Goal: Task Accomplishment & Management: Manage account settings

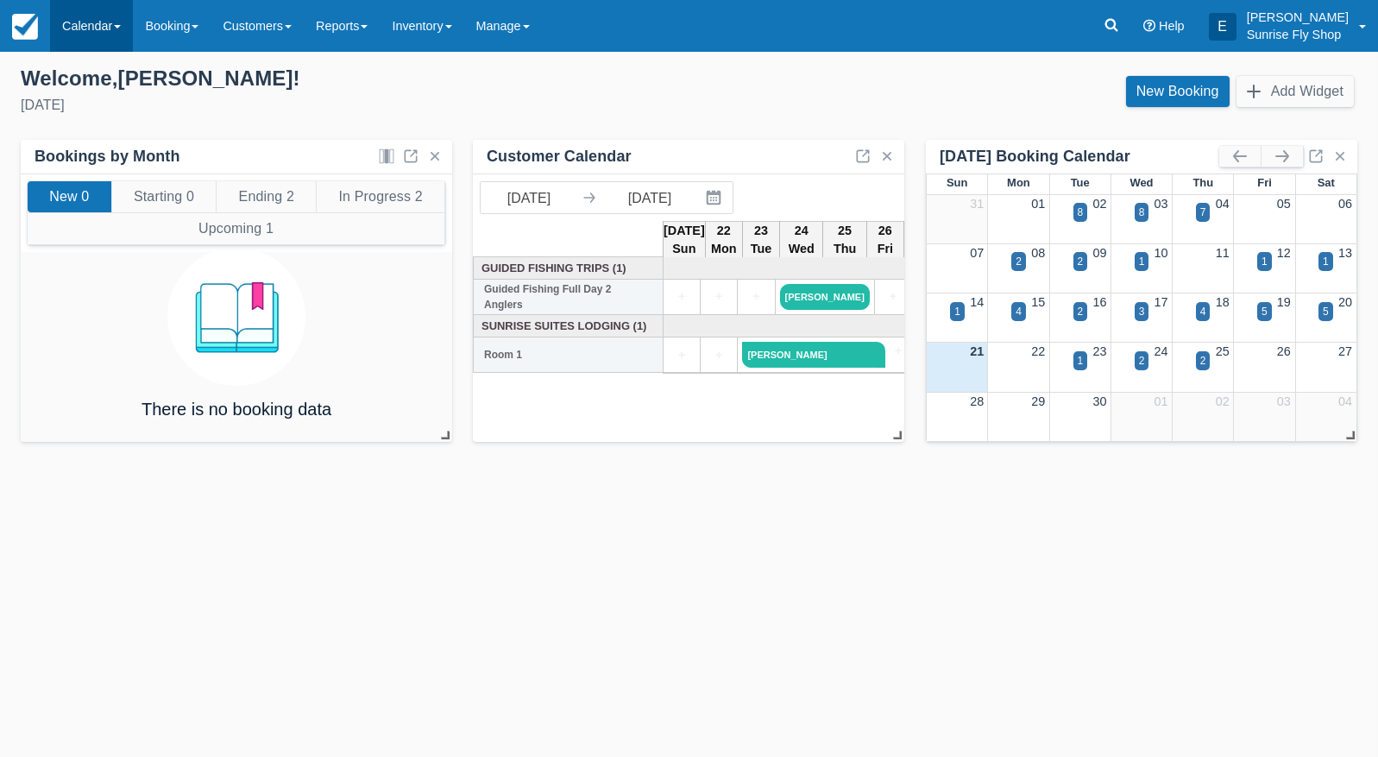
click at [84, 18] on link "Calendar" at bounding box center [91, 26] width 83 height 52
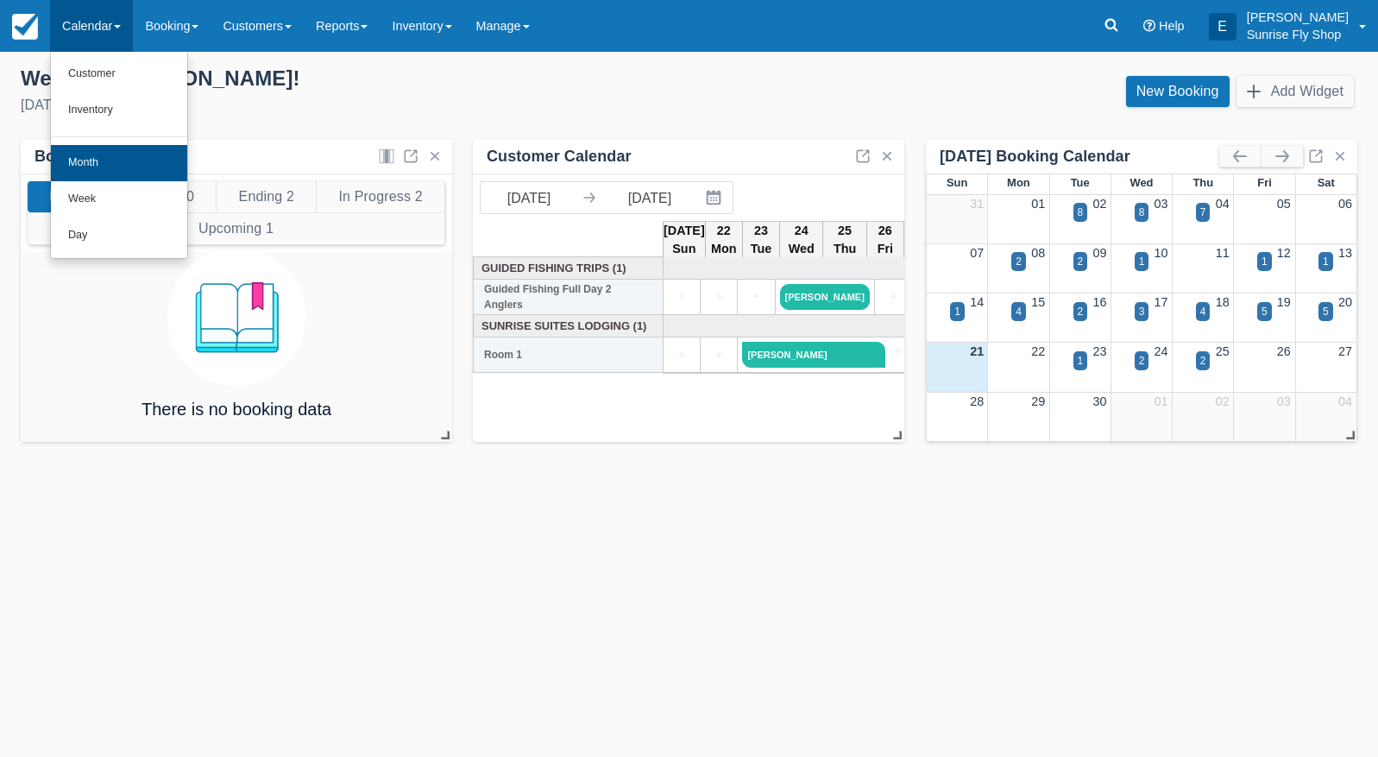
click at [145, 157] on link "Month" at bounding box center [119, 163] width 136 height 36
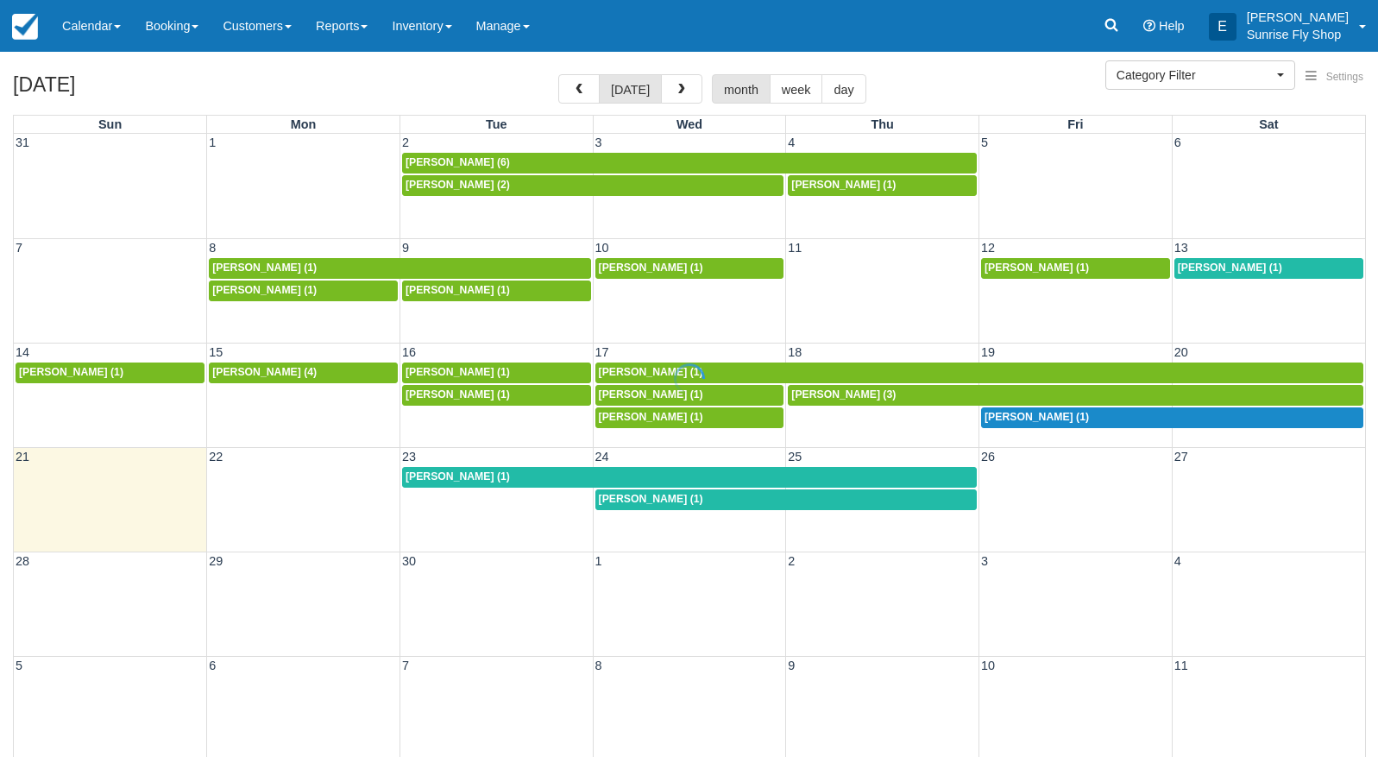
select select
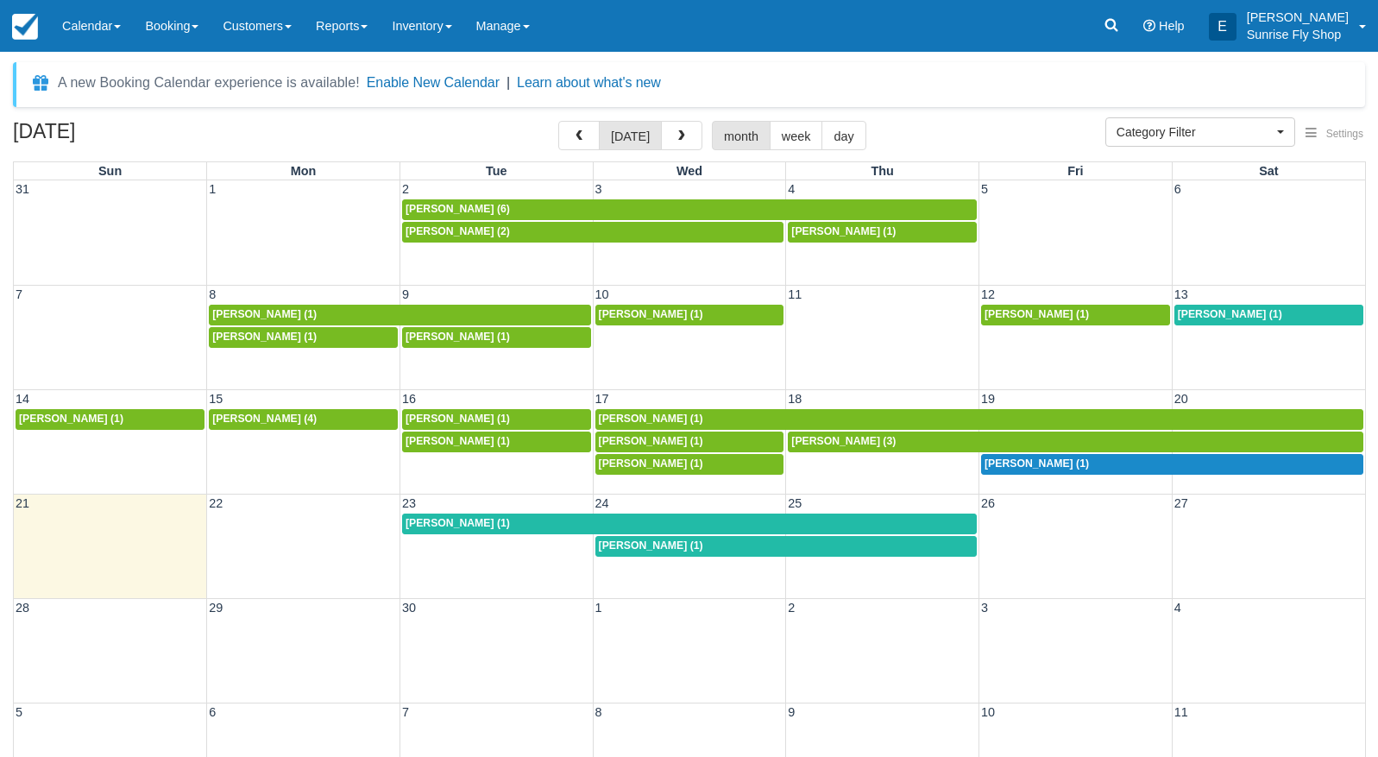
click at [1022, 464] on span "[PERSON_NAME] (1)" at bounding box center [1037, 463] width 104 height 12
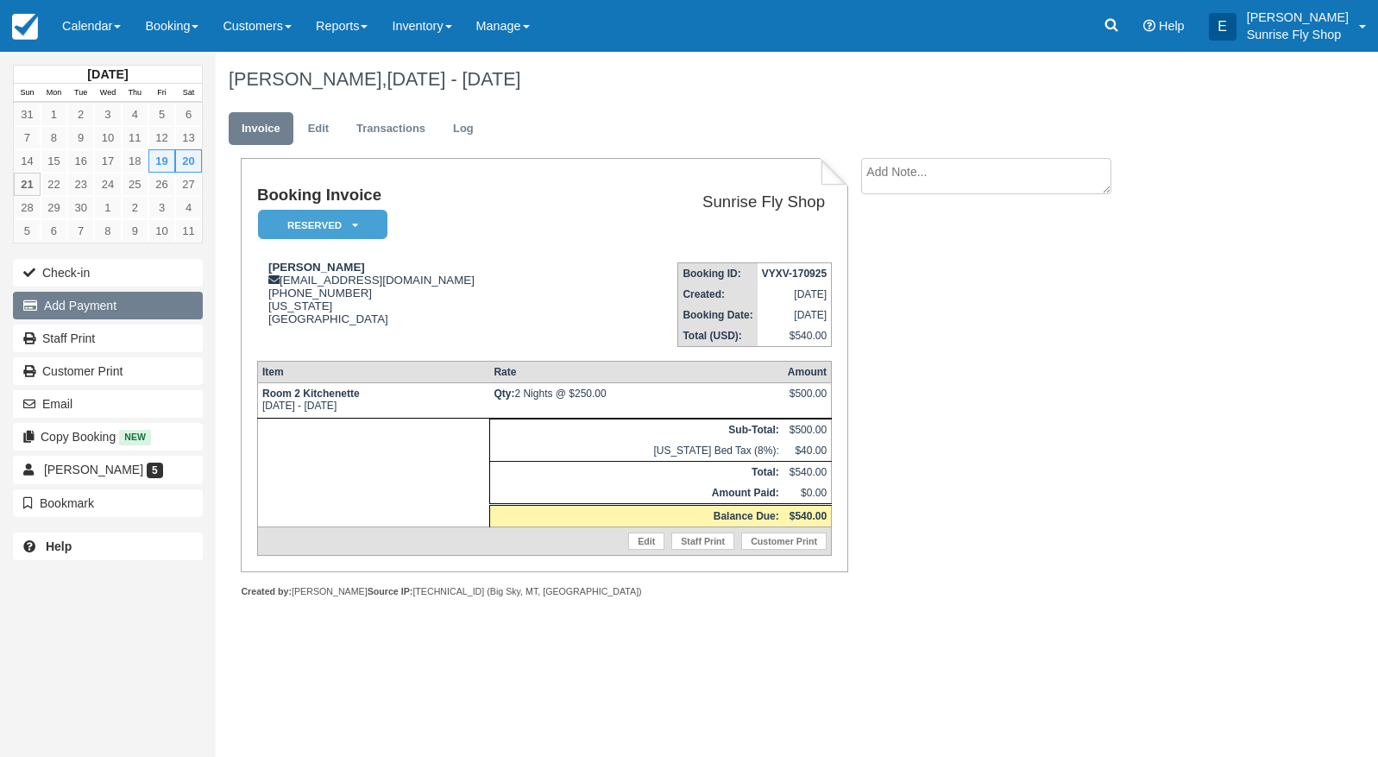
click at [111, 307] on button "Add Payment" at bounding box center [108, 306] width 190 height 28
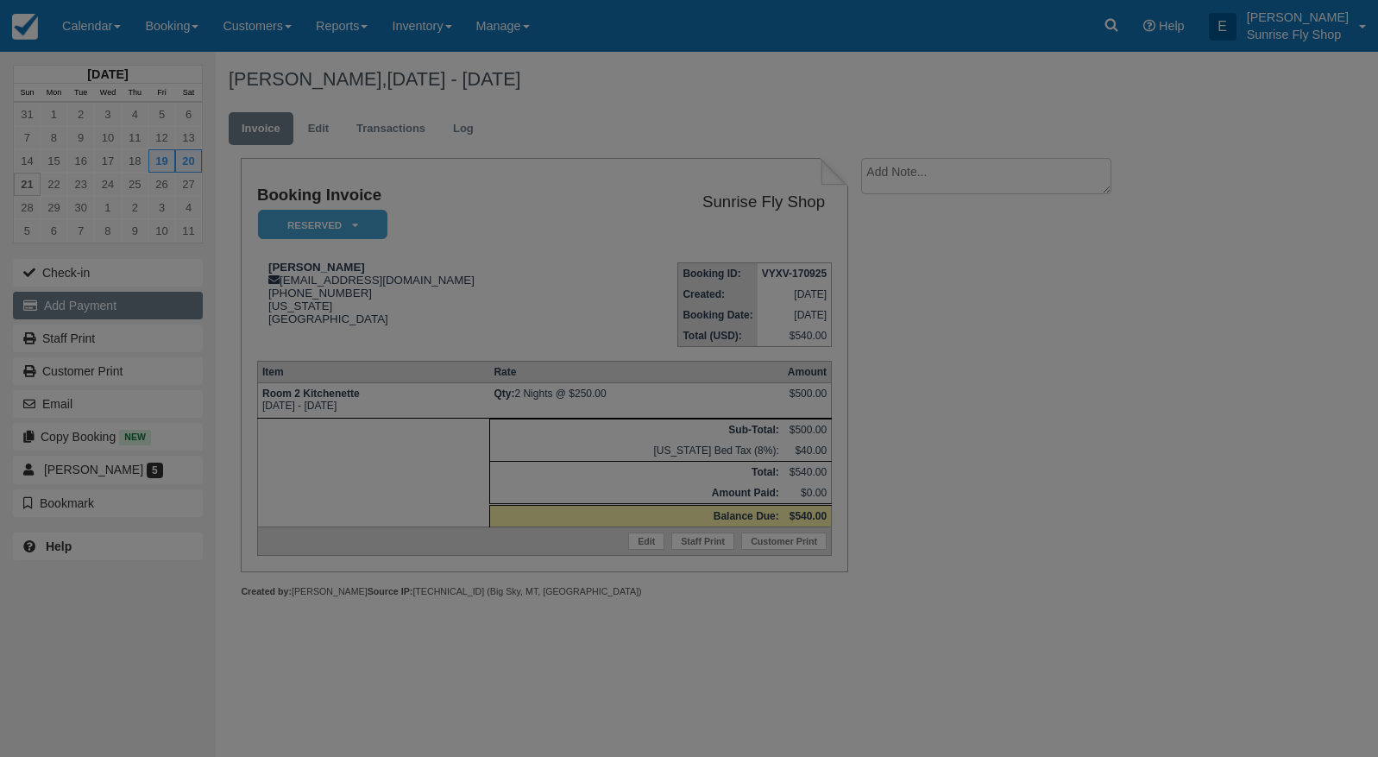
type input "09/21/25"
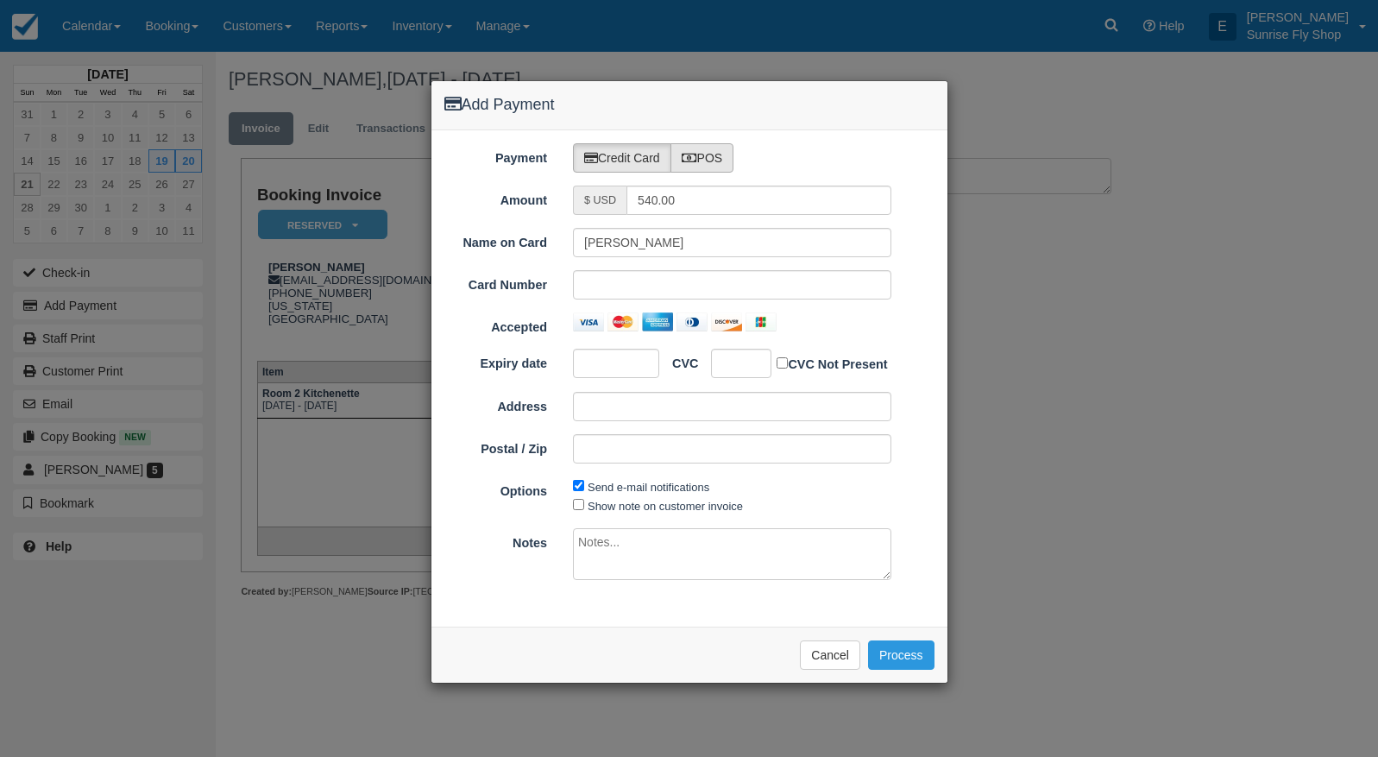
click at [695, 155] on icon at bounding box center [690, 158] width 16 height 12
radio input "true"
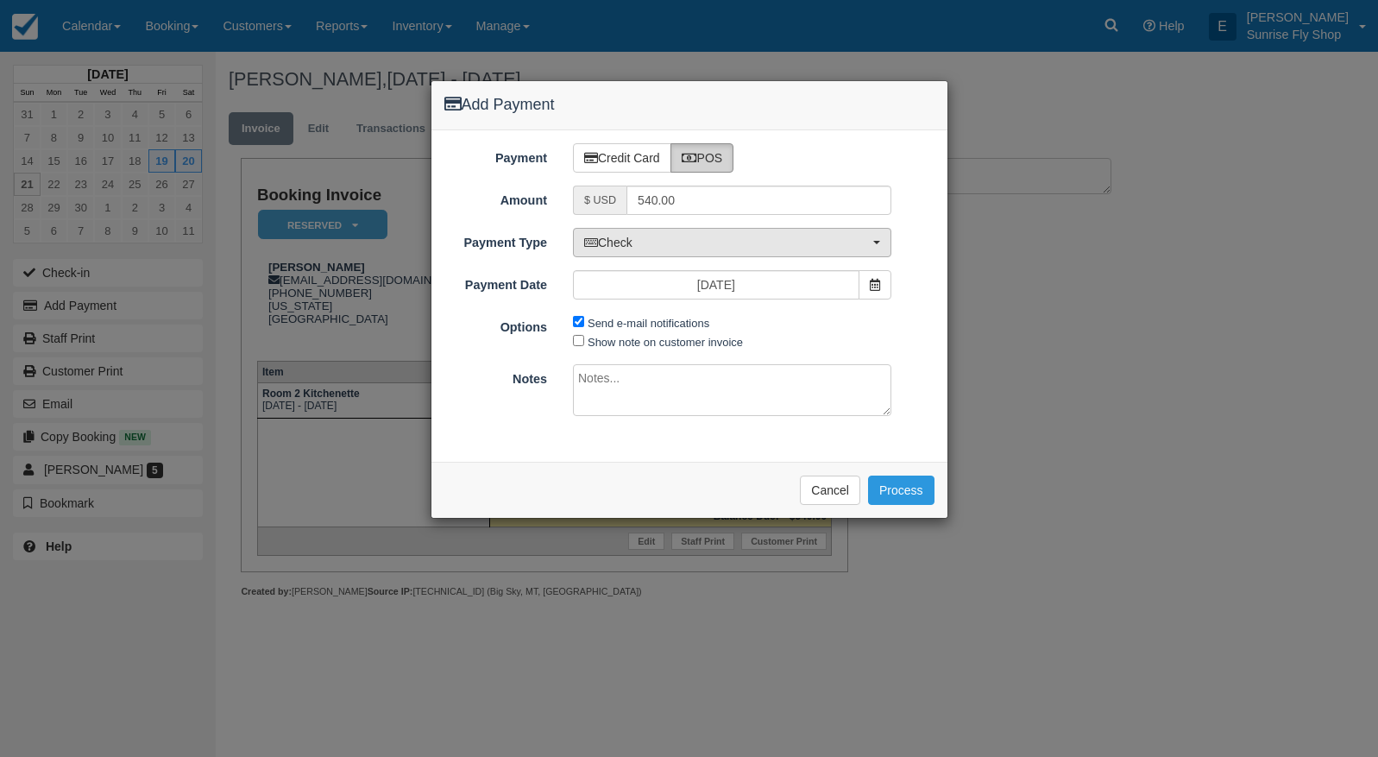
click at [665, 231] on button "Check" at bounding box center [732, 242] width 318 height 29
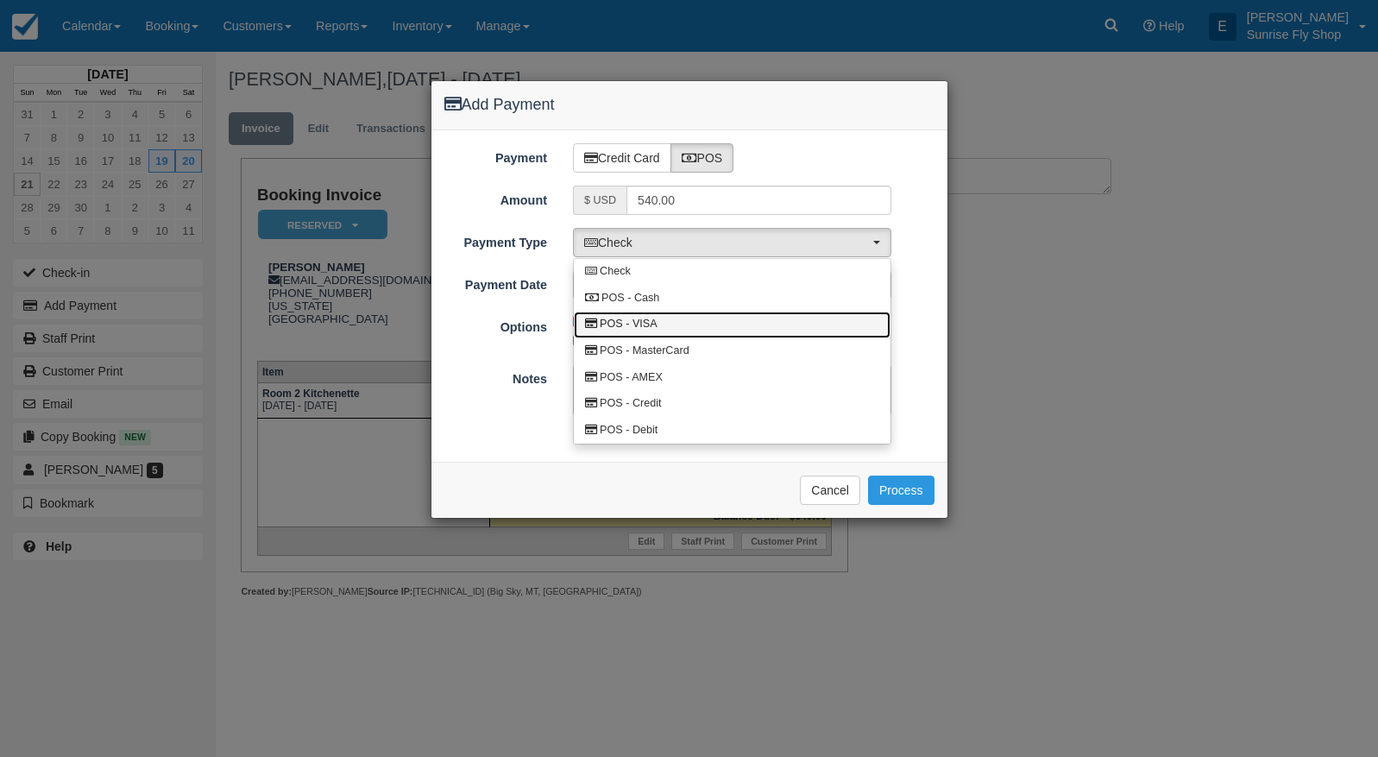
click at [665, 317] on link "POS - VISA" at bounding box center [732, 325] width 317 height 27
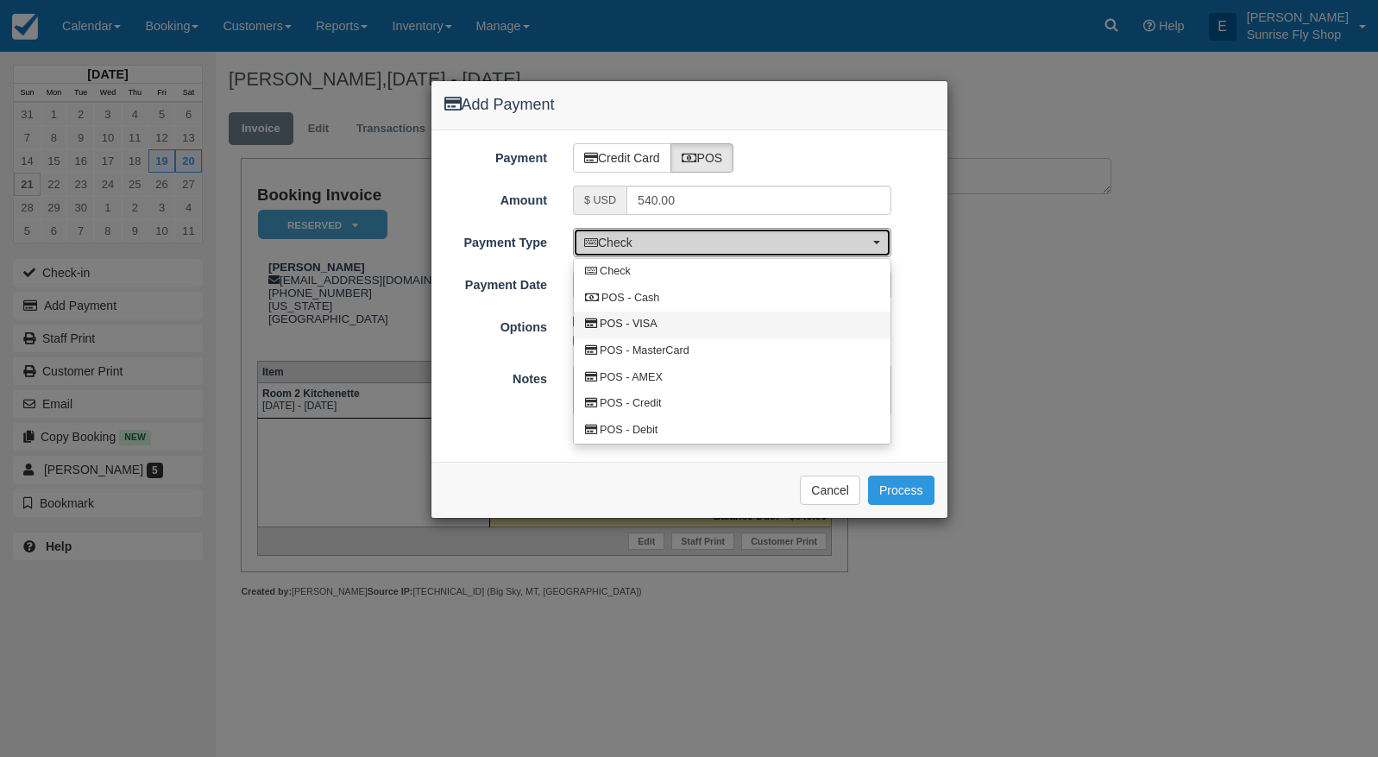
select select "VISA"
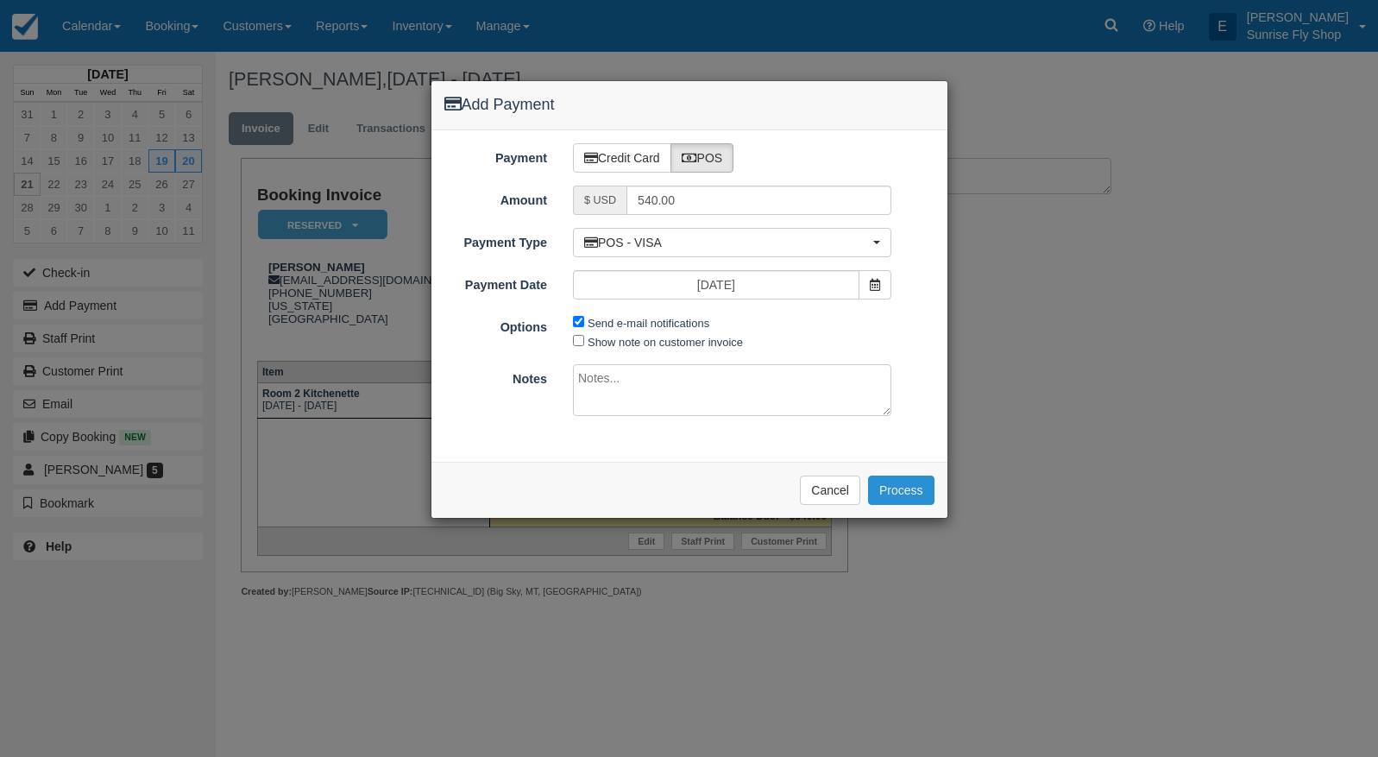
click at [898, 488] on button "Process" at bounding box center [901, 490] width 66 height 29
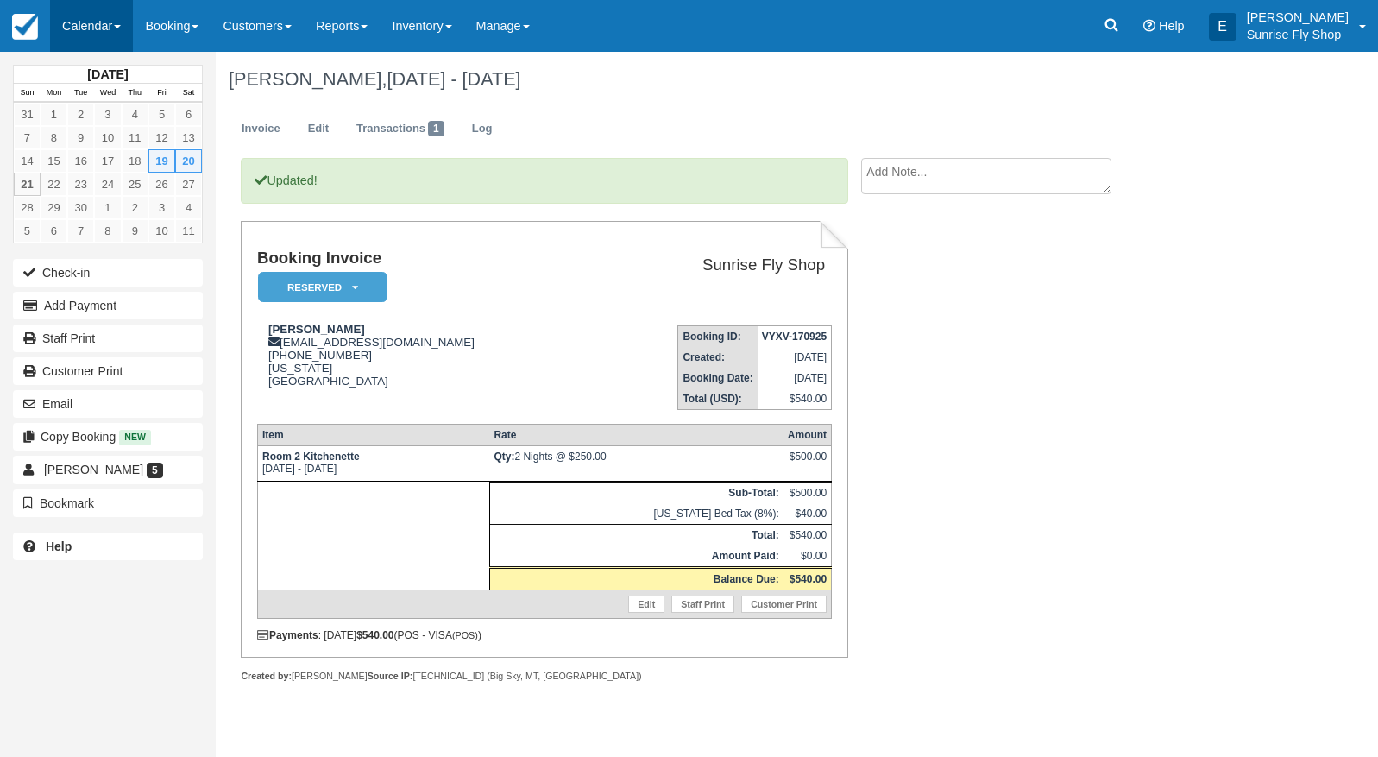
click at [104, 28] on link "Calendar" at bounding box center [91, 26] width 83 height 52
click at [126, 160] on link "Month" at bounding box center [119, 163] width 136 height 36
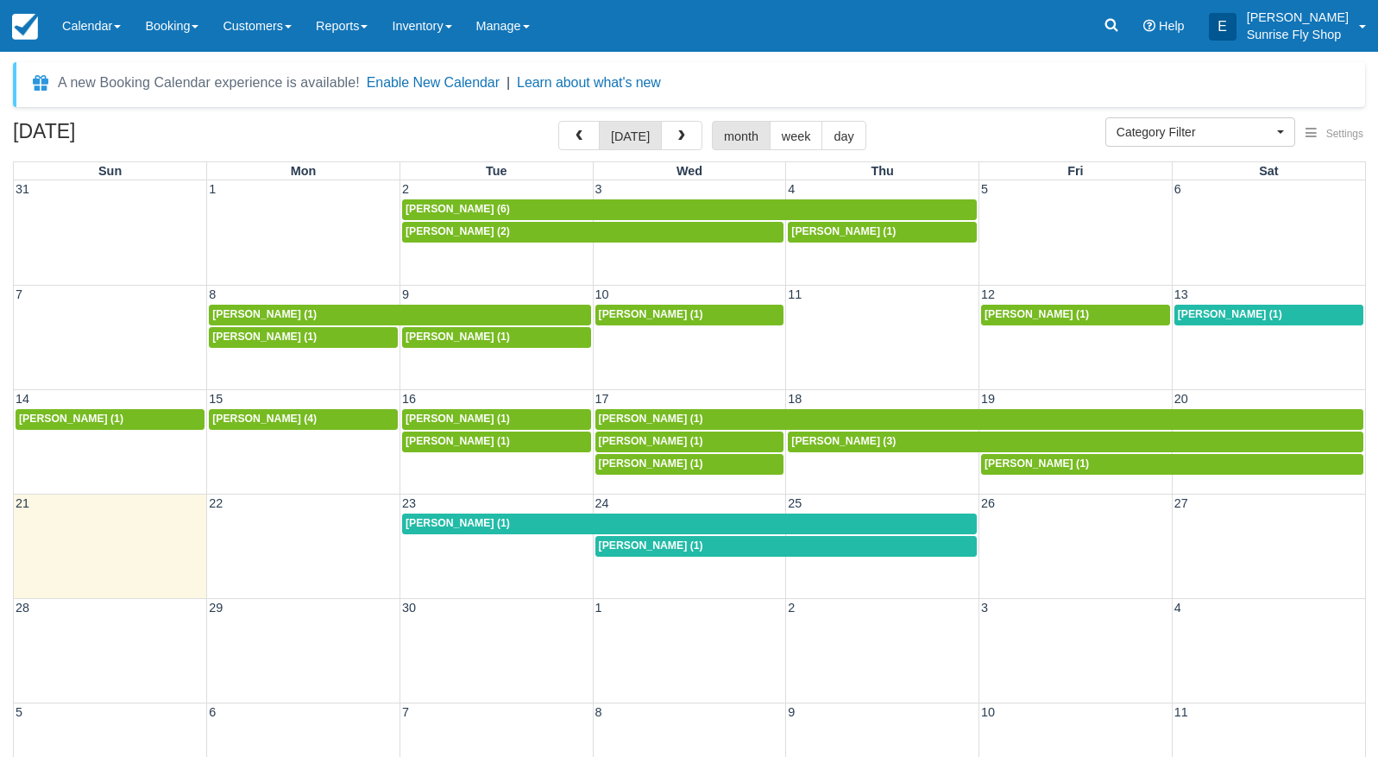
select select
